Goal: Task Accomplishment & Management: Manage account settings

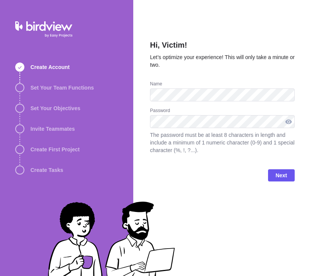
click at [287, 119] on div at bounding box center [289, 121] width 12 height 13
click at [286, 120] on div at bounding box center [289, 121] width 12 height 13
click at [281, 170] on span "Next" at bounding box center [281, 175] width 27 height 12
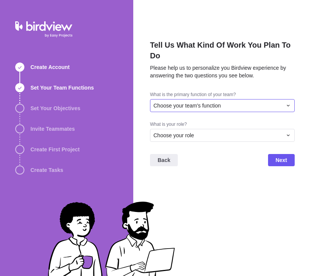
click at [254, 102] on div "Choose your team's function" at bounding box center [218, 106] width 129 height 8
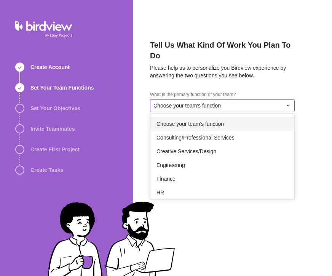
click at [235, 117] on div "Choose your team's function" at bounding box center [223, 124] width 144 height 14
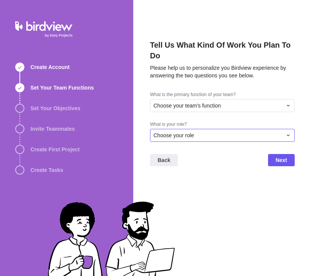
click at [235, 131] on div "Choose your role" at bounding box center [218, 135] width 129 height 8
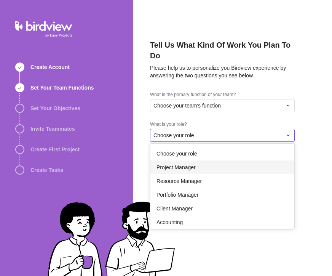
click at [233, 160] on div "Project Manager" at bounding box center [223, 167] width 144 height 14
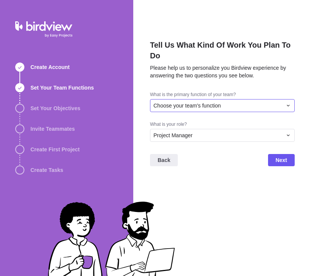
click at [259, 102] on div "Choose your team's function" at bounding box center [218, 106] width 129 height 8
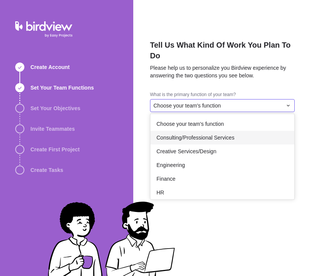
click at [248, 133] on div "Consulting/Professional Services" at bounding box center [223, 138] width 144 height 14
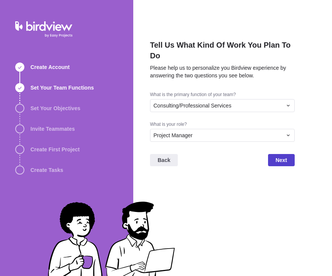
click at [283, 156] on span "Next" at bounding box center [281, 160] width 11 height 9
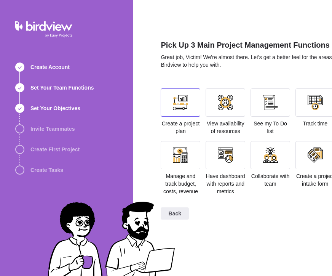
click at [188, 101] on div at bounding box center [180, 102] width 15 height 15
drag, startPoint x: 222, startPoint y: 107, endPoint x: 227, endPoint y: 107, distance: 5.0
click at [223, 107] on div at bounding box center [225, 102] width 15 height 15
click at [260, 101] on div at bounding box center [271, 102] width 40 height 28
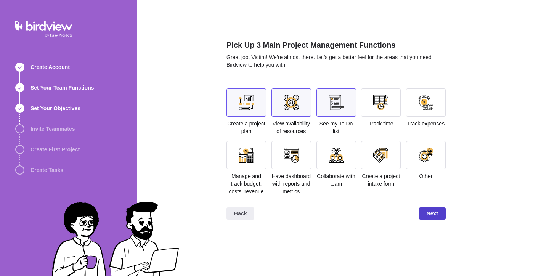
click at [332, 218] on span "Next" at bounding box center [432, 213] width 11 height 9
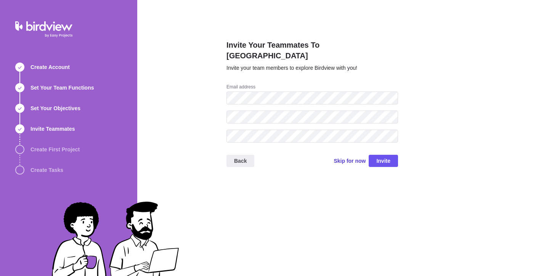
click at [332, 157] on span "Skip for now" at bounding box center [350, 161] width 32 height 8
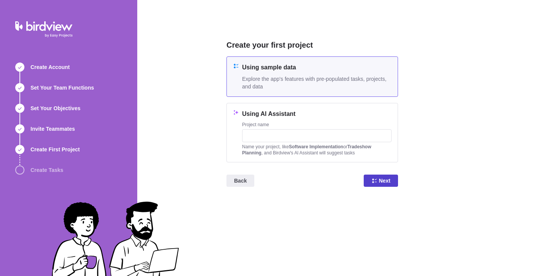
click at [332, 181] on span "Next" at bounding box center [384, 180] width 11 height 9
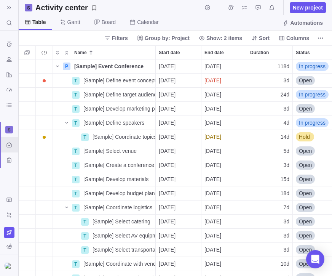
scroll to position [211, 308]
click at [8, 266] on img at bounding box center [9, 266] width 9 height 6
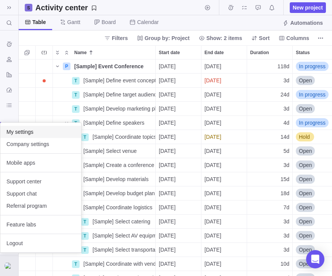
click at [30, 131] on span "My settings" at bounding box center [40, 132] width 69 height 8
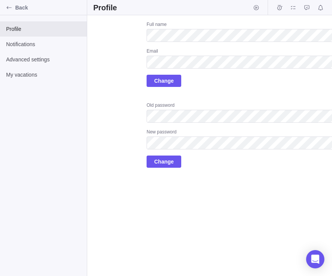
click at [283, 84] on div "Full name Email Change" at bounding box center [253, 54] width 213 height 66
click at [113, 62] on div "Upload Full name Email Change Old password New password Change" at bounding box center [226, 94] width 267 height 146
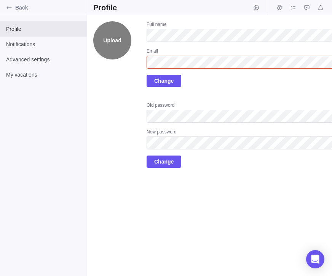
click at [125, 52] on div "Upload Full name Email Invalid email format Change Old password New password Ch…" at bounding box center [226, 94] width 267 height 146
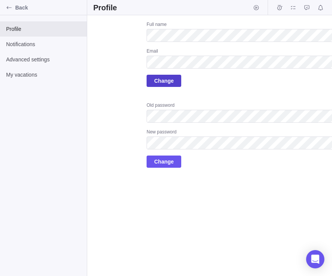
click at [175, 83] on span "Change" at bounding box center [164, 81] width 35 height 12
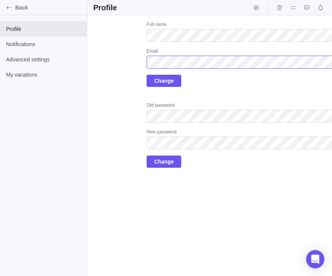
click at [127, 61] on div "Upload Full name Email Change Old password New password Change" at bounding box center [226, 94] width 267 height 146
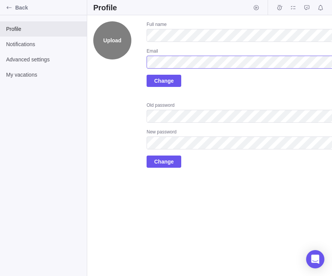
click at [123, 54] on div "Upload Full name Email Change Old password New password Change" at bounding box center [226, 94] width 267 height 146
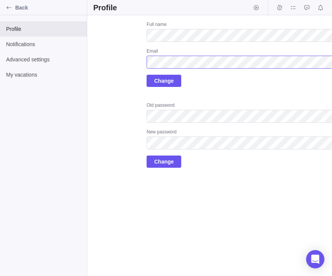
click at [127, 62] on div "Upload Full name Email Change Old password New password Change" at bounding box center [226, 94] width 267 height 146
click at [125, 62] on div "Upload Full name Email Change Old password New password Change" at bounding box center [226, 94] width 267 height 146
click at [104, 61] on div "Upload Full name Email Change Old password New password Change" at bounding box center [226, 94] width 267 height 146
click at [142, 59] on div "Upload Full name Email Change Old password New password Change" at bounding box center [226, 94] width 267 height 146
click at [101, 86] on div "Upload Full name Email Change Old password New password Change" at bounding box center [226, 94] width 267 height 146
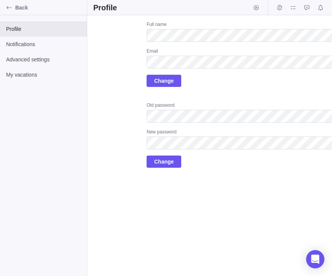
click at [217, 204] on div "Upload Full name Email Change Old password New password Change" at bounding box center [209, 145] width 245 height 261
click at [144, 59] on div "Upload Full name Email Change Old password New password Change" at bounding box center [226, 94] width 267 height 146
click at [153, 84] on span "Change" at bounding box center [164, 81] width 35 height 12
click at [224, 76] on div "Full name Email Change" at bounding box center [253, 54] width 213 height 66
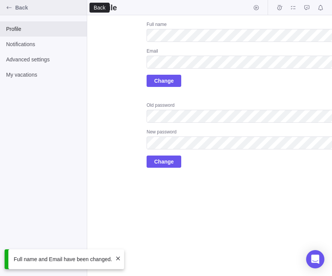
click at [25, 10] on span "Back" at bounding box center [49, 8] width 69 height 8
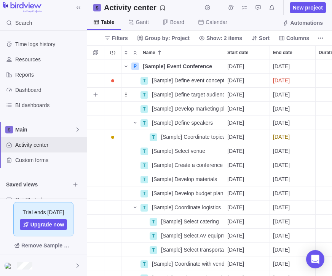
scroll to position [211, 239]
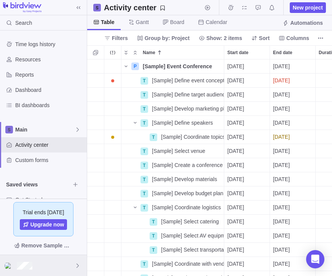
click at [57, 269] on div at bounding box center [43, 265] width 87 height 21
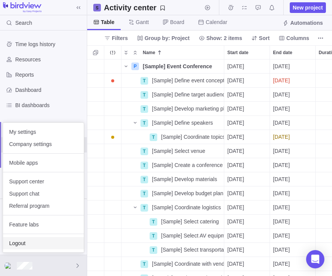
click at [31, 247] on div "Logout" at bounding box center [43, 243] width 81 height 12
